Goal: Entertainment & Leisure: Browse casually

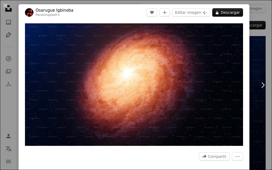
scroll to position [215, 0]
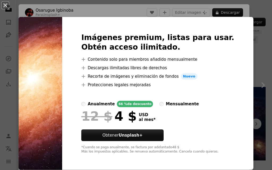
click at [260, 74] on div "An X shape Imágenes premium, listas para usar. Obtén acceso ilimitado. A plus s…" at bounding box center [136, 85] width 272 height 170
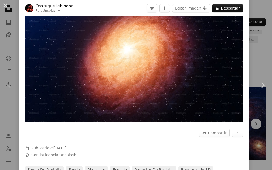
scroll to position [11, 0]
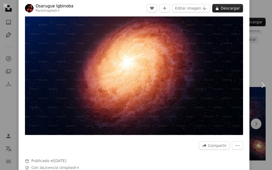
click at [227, 10] on button "A lock Descargar" at bounding box center [227, 8] width 31 height 8
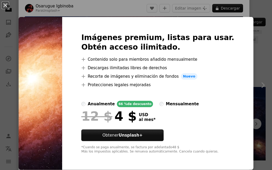
click at [256, 75] on div "An X shape Imágenes premium, listas para usar. Obtén acceso ilimitado. A plus s…" at bounding box center [136, 85] width 272 height 170
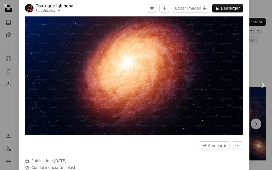
click at [259, 84] on icon "Chevron right" at bounding box center [262, 85] width 8 height 8
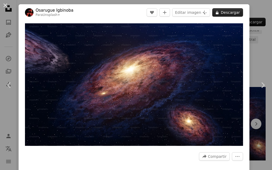
click at [222, 12] on button "A lock Descargar" at bounding box center [227, 12] width 31 height 8
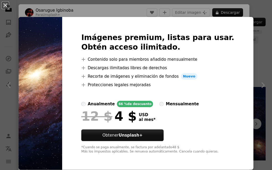
click at [247, 48] on div "An X shape Imágenes premium, listas para usar. Obtén acceso ilimitado. A plus s…" at bounding box center [136, 85] width 272 height 170
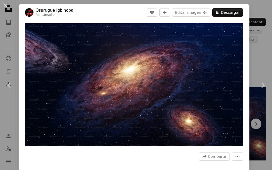
click at [257, 26] on div "An X shape Chevron left Chevron right Osarugue [PERSON_NAME] Para Unsplash+ A h…" at bounding box center [136, 85] width 272 height 170
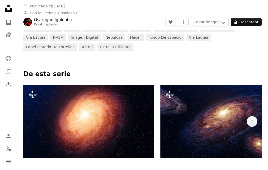
click at [113, 115] on img at bounding box center [88, 122] width 131 height 74
